Goal: Task Accomplishment & Management: Manage account settings

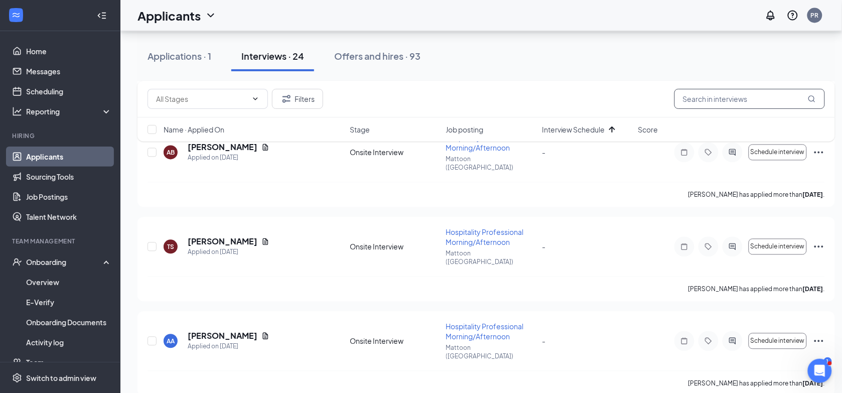
click at [708, 93] on input "text" at bounding box center [749, 99] width 150 height 20
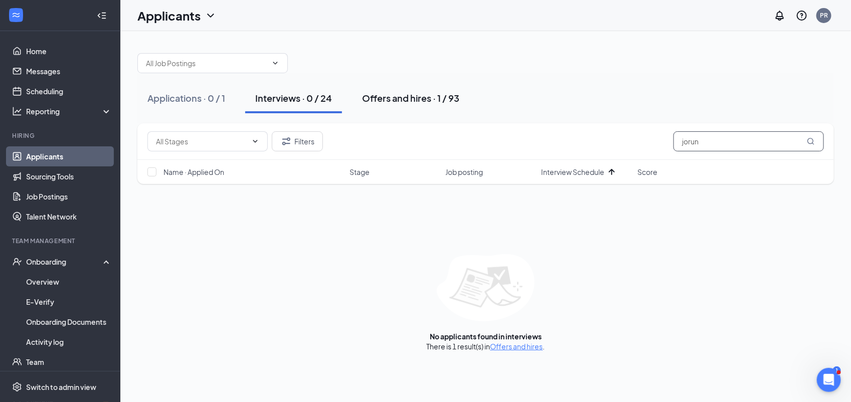
type input "jorun"
click at [437, 96] on div "Offers and hires · 1 / 93" at bounding box center [410, 98] width 97 height 13
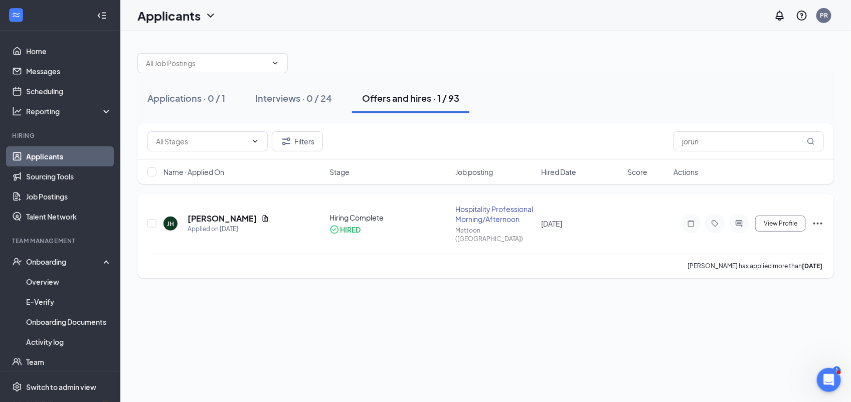
click at [814, 223] on icon "Ellipses" at bounding box center [817, 224] width 9 height 2
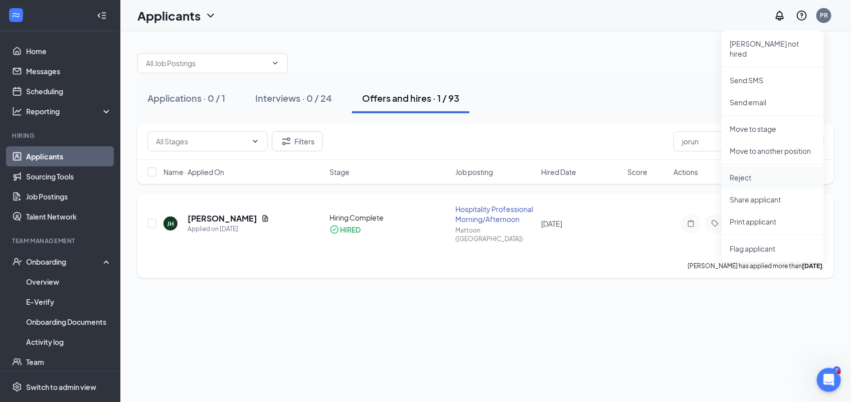
click at [765, 173] on p "Reject" at bounding box center [773, 178] width 86 height 10
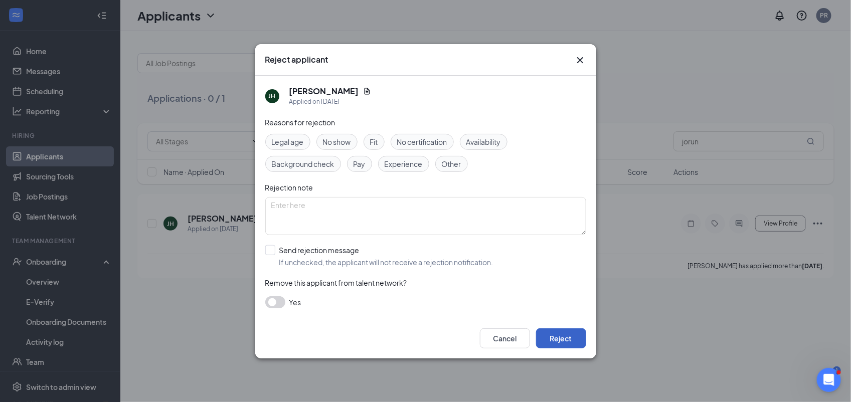
click at [560, 335] on button "Reject" at bounding box center [561, 338] width 50 height 20
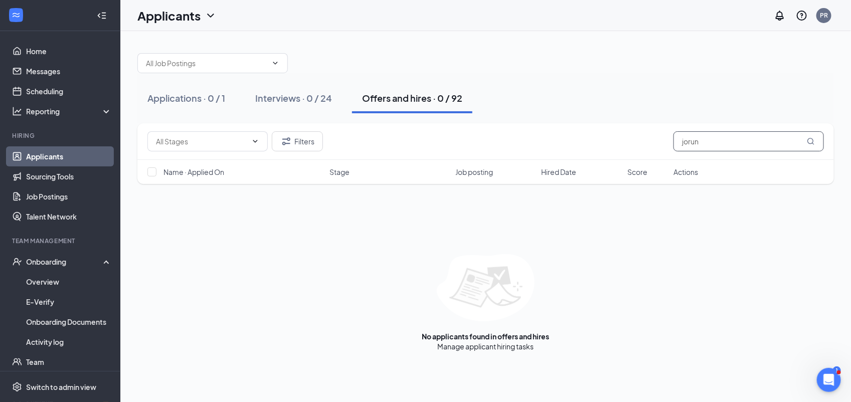
drag, startPoint x: 716, startPoint y: 136, endPoint x: 600, endPoint y: 138, distance: 115.9
click at [600, 138] on div "Filters jorun" at bounding box center [485, 141] width 677 height 20
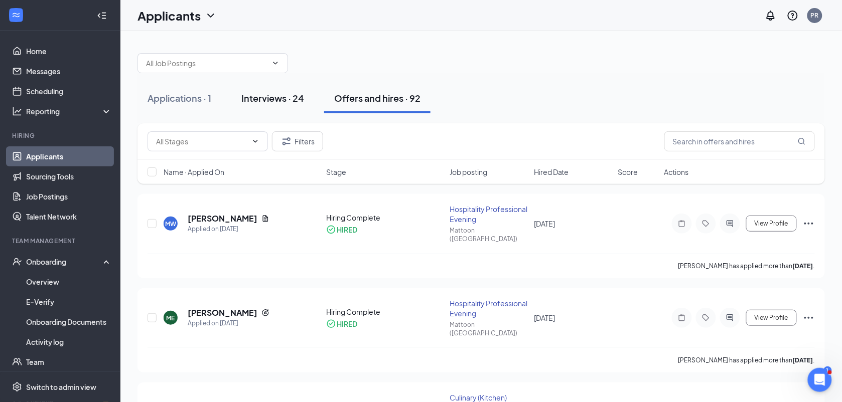
click at [289, 94] on div "Interviews · 24" at bounding box center [272, 98] width 63 height 13
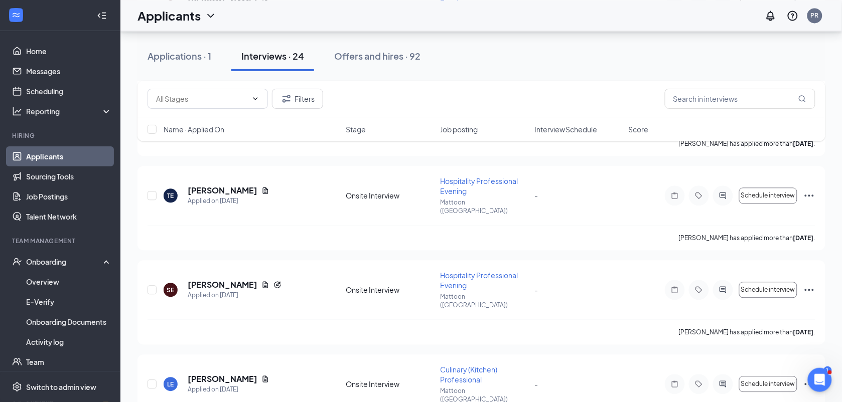
scroll to position [1826, 0]
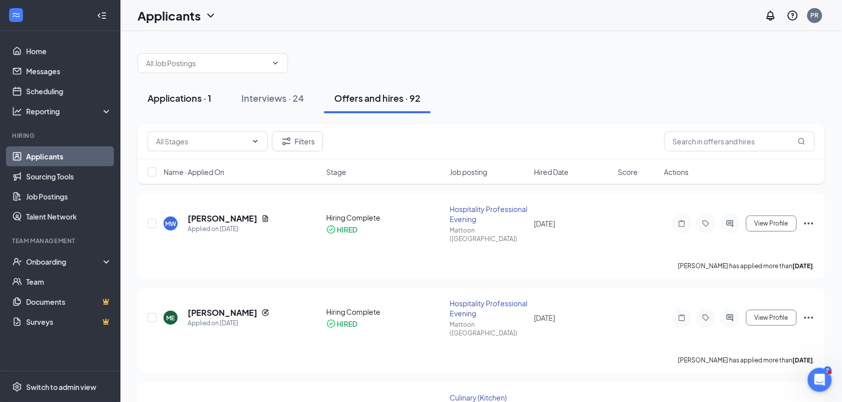
click at [199, 103] on div "Applications · 1" at bounding box center [179, 98] width 64 height 13
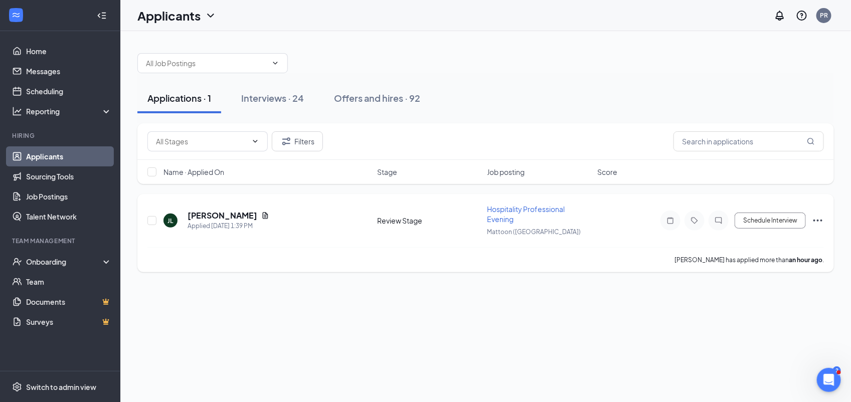
click at [214, 209] on div "[PERSON_NAME] Applied [DATE] 1:39 PM Review Stage Hospitality Professional Even…" at bounding box center [485, 225] width 677 height 43
click at [214, 214] on h5 "[PERSON_NAME]" at bounding box center [223, 215] width 70 height 11
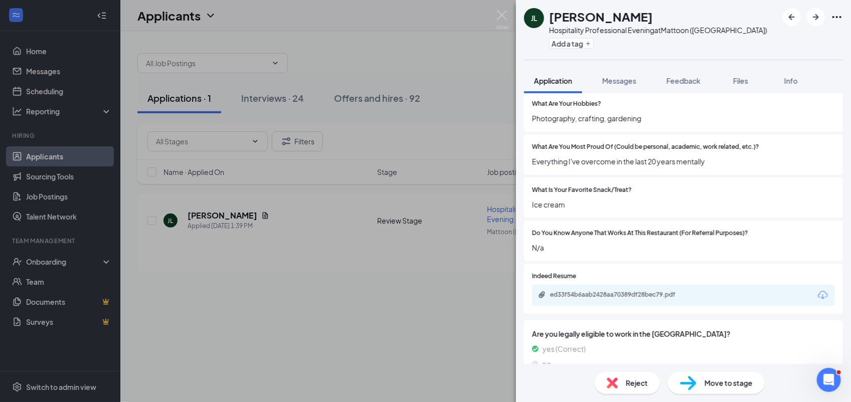
scroll to position [808, 0]
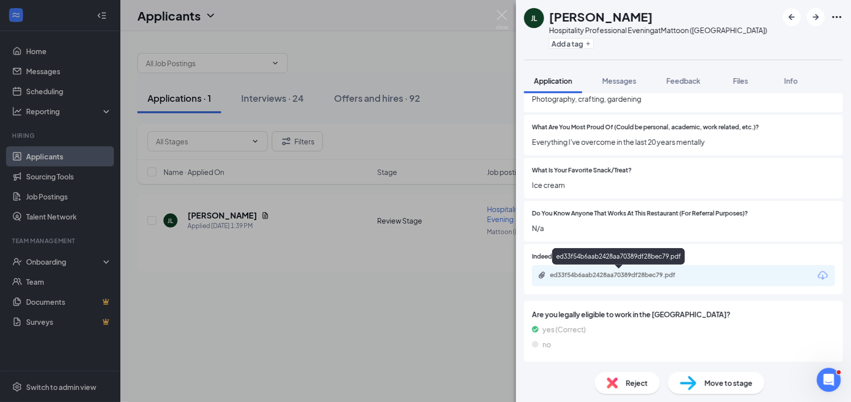
click at [642, 272] on div "ed33f54b6aab2428aa70389df28bec79.pdf" at bounding box center [620, 275] width 140 height 8
